Goal: Information Seeking & Learning: Learn about a topic

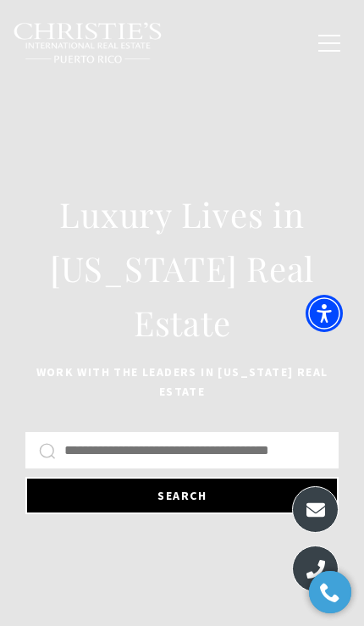
click at [259, 495] on button "Search" at bounding box center [182, 495] width 314 height 37
click at [241, 493] on button "Search" at bounding box center [182, 495] width 314 height 37
click at [324, 50] on button "button" at bounding box center [330, 43] width 44 height 49
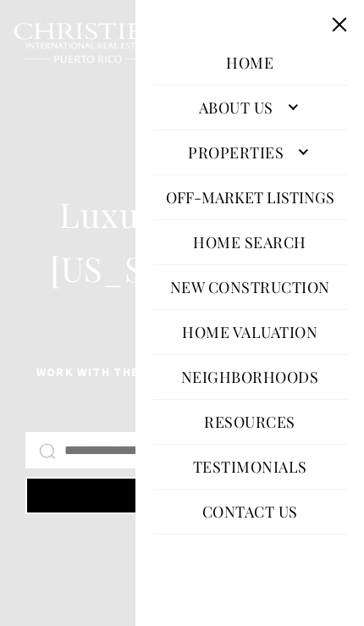
click at [223, 171] on link "Properties" at bounding box center [250, 152] width 195 height 37
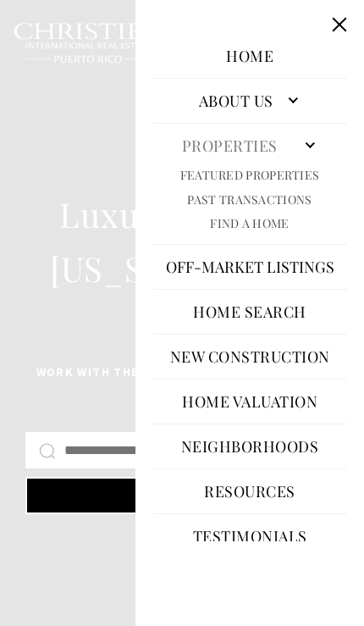
click at [208, 197] on link "Past Transactions" at bounding box center [249, 200] width 125 height 16
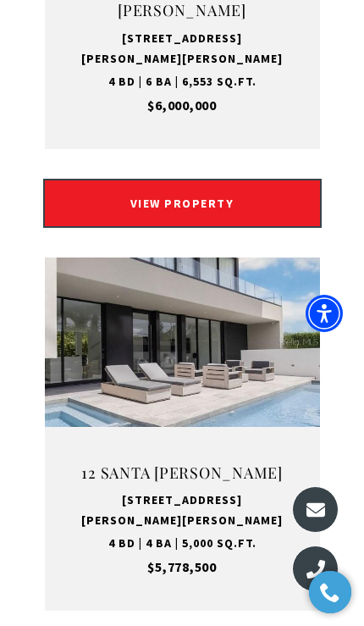
scroll to position [1759, 0]
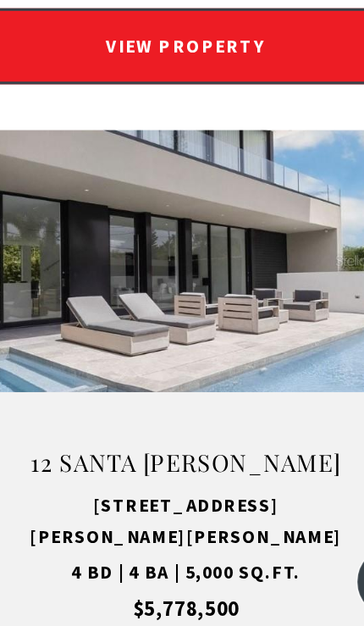
click at [160, 231] on img at bounding box center [182, 302] width 275 height 169
